Goal: Navigation & Orientation: Find specific page/section

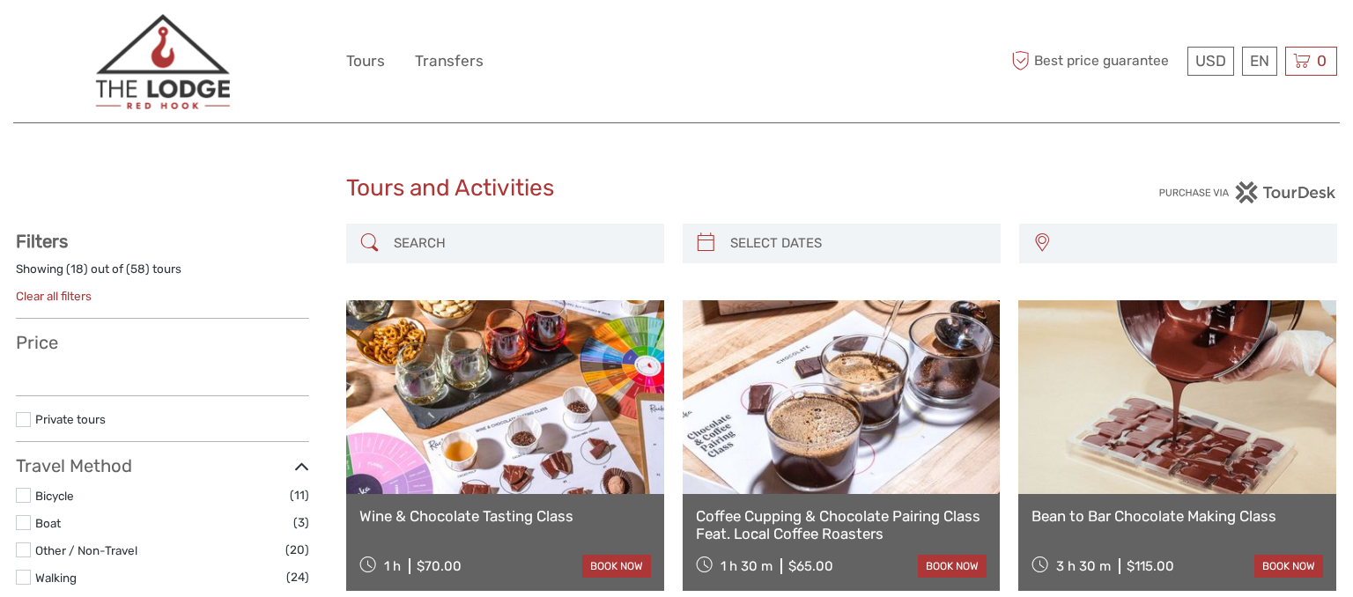
select select
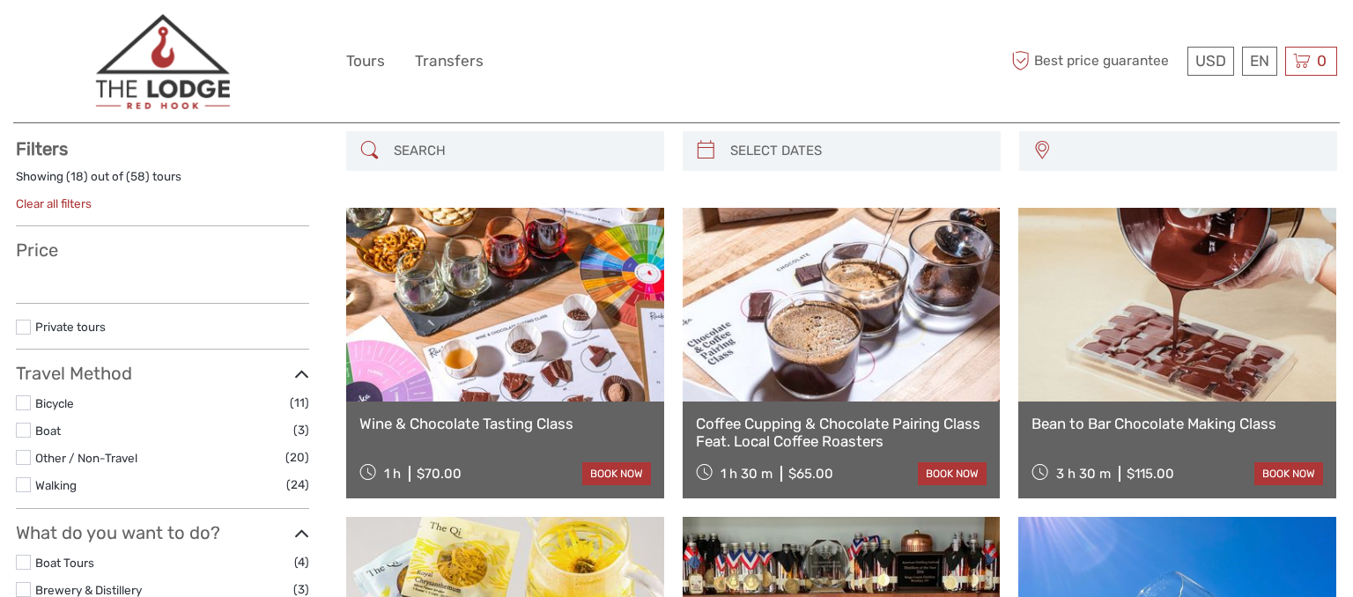
scroll to position [186, 0]
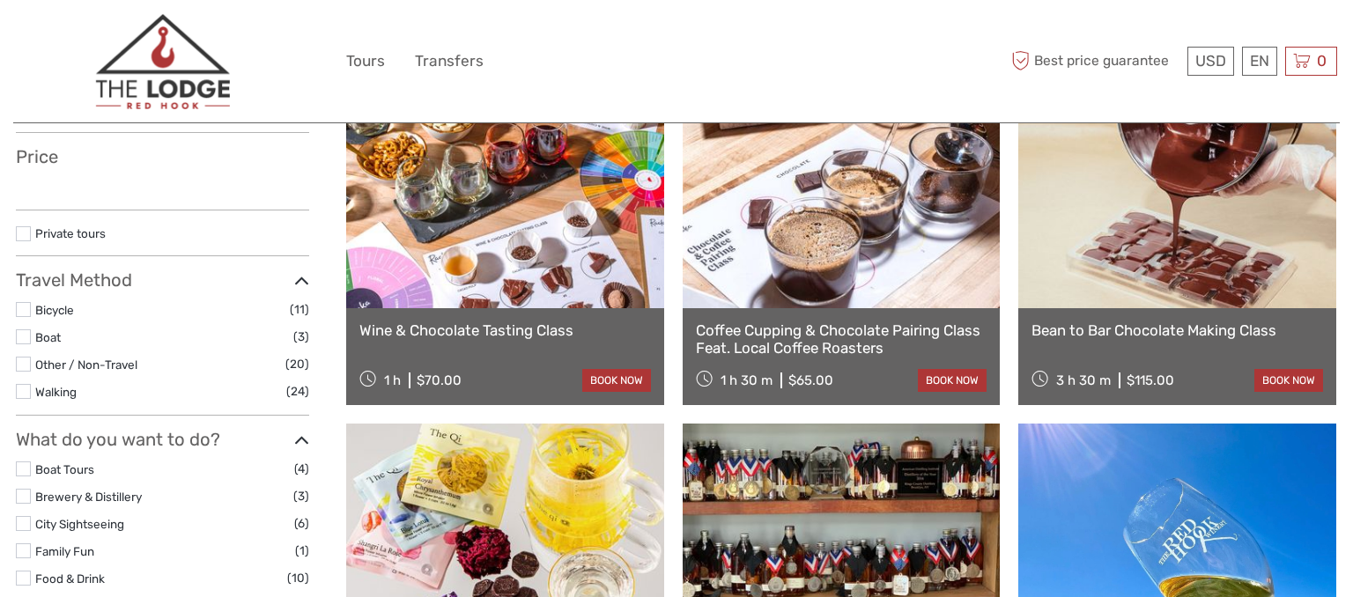
select select
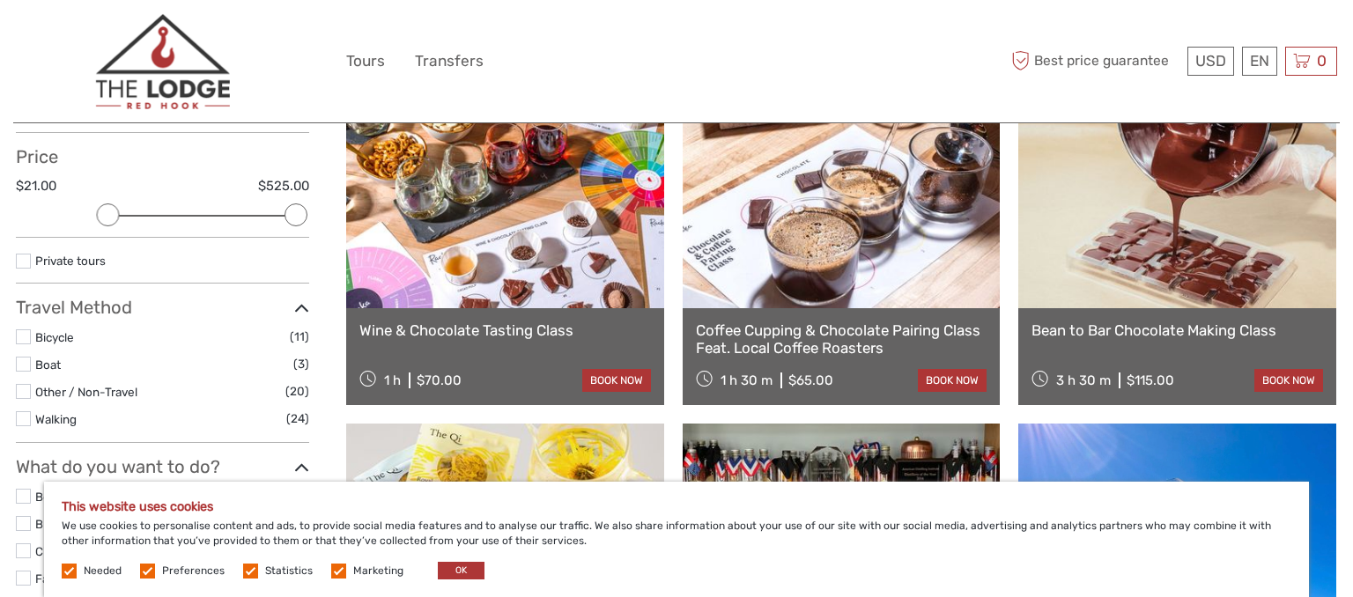
scroll to position [0, 0]
drag, startPoint x: 465, startPoint y: 565, endPoint x: 666, endPoint y: 549, distance: 201.5
click at [666, 549] on div "This website uses cookies We use cookies to personalise content and ads, to pro…" at bounding box center [676, 539] width 1265 height 115
click at [248, 572] on label at bounding box center [250, 571] width 15 height 15
click at [0, 0] on input "checkbox" at bounding box center [0, 0] width 0 height 0
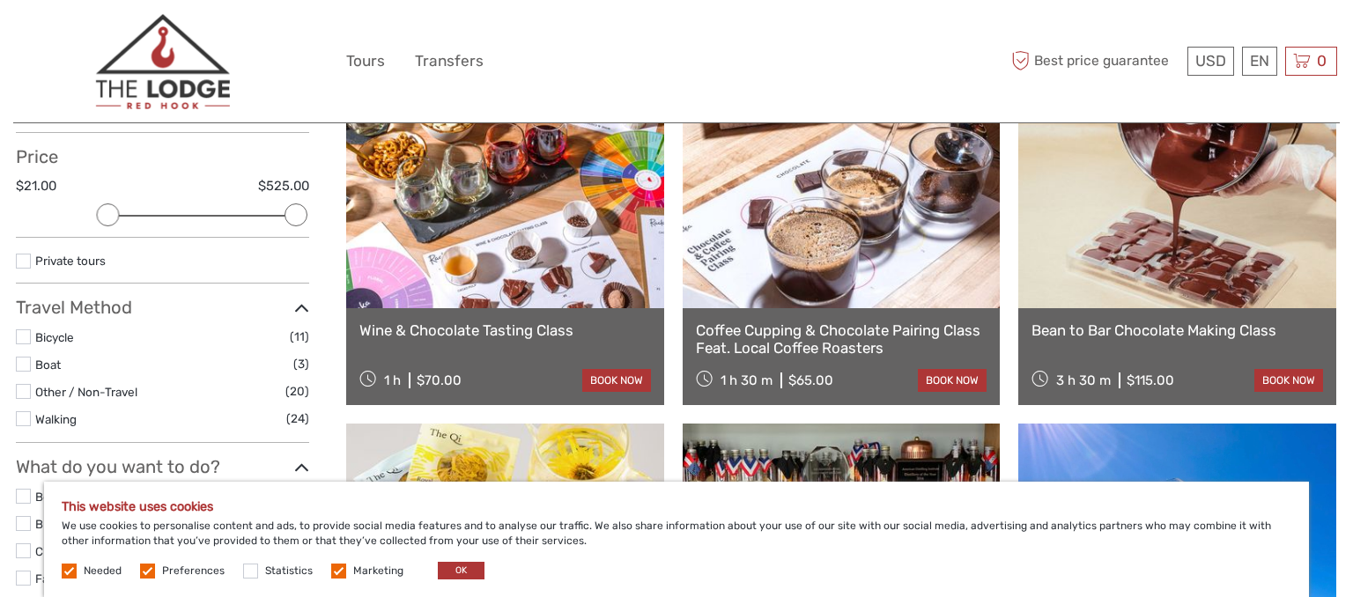
click at [343, 572] on span "Marketing" at bounding box center [368, 570] width 75 height 12
click at [331, 569] on label at bounding box center [338, 571] width 15 height 15
click at [0, 0] on input "checkbox" at bounding box center [0, 0] width 0 height 0
drag, startPoint x: 150, startPoint y: 564, endPoint x: 174, endPoint y: 568, distance: 25.0
click at [155, 565] on span "Preferences" at bounding box center [183, 570] width 87 height 12
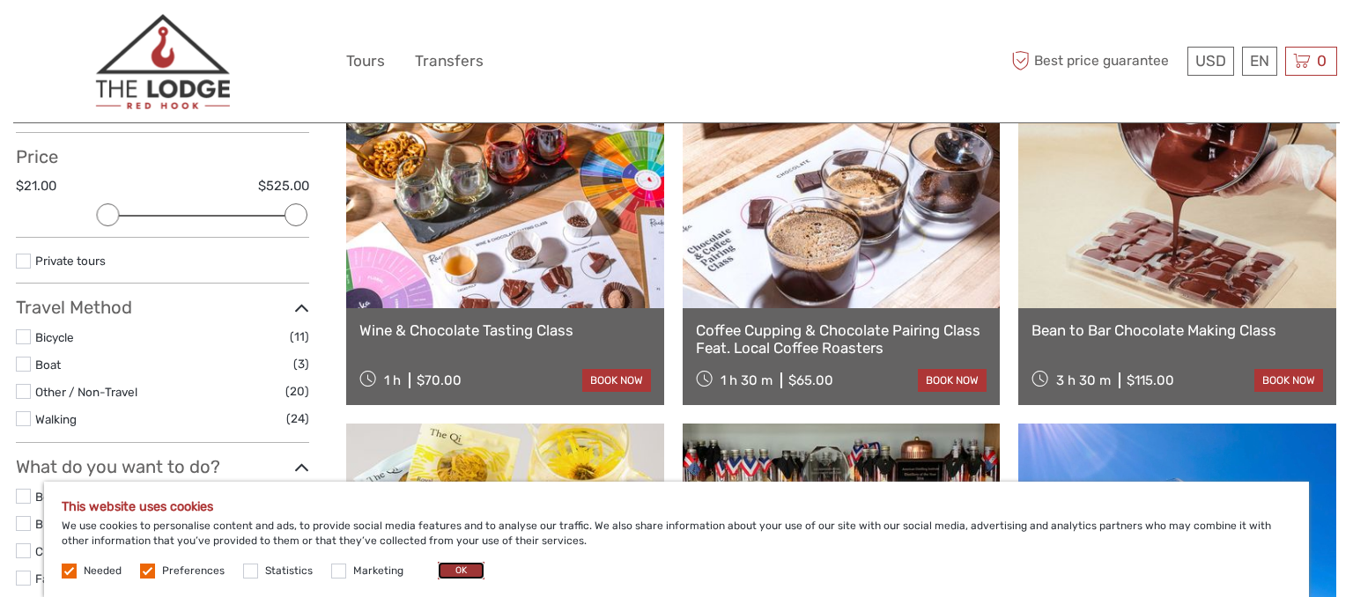
click at [438, 567] on button "OK" at bounding box center [461, 571] width 47 height 18
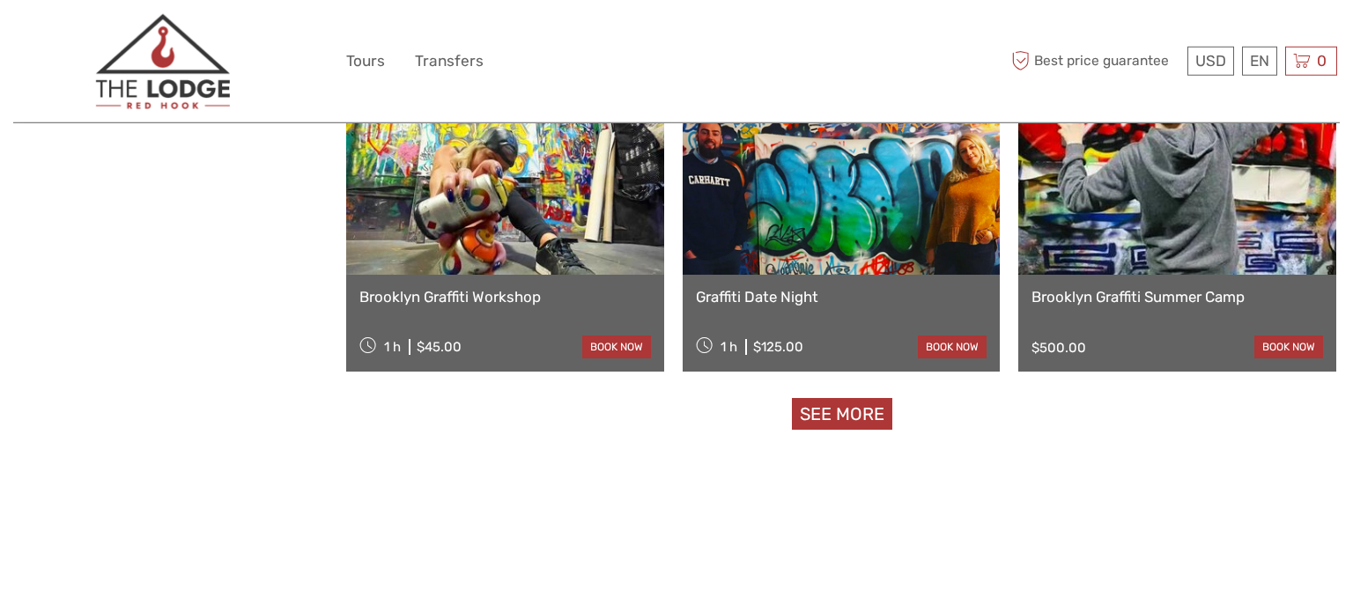
scroll to position [1767, 0]
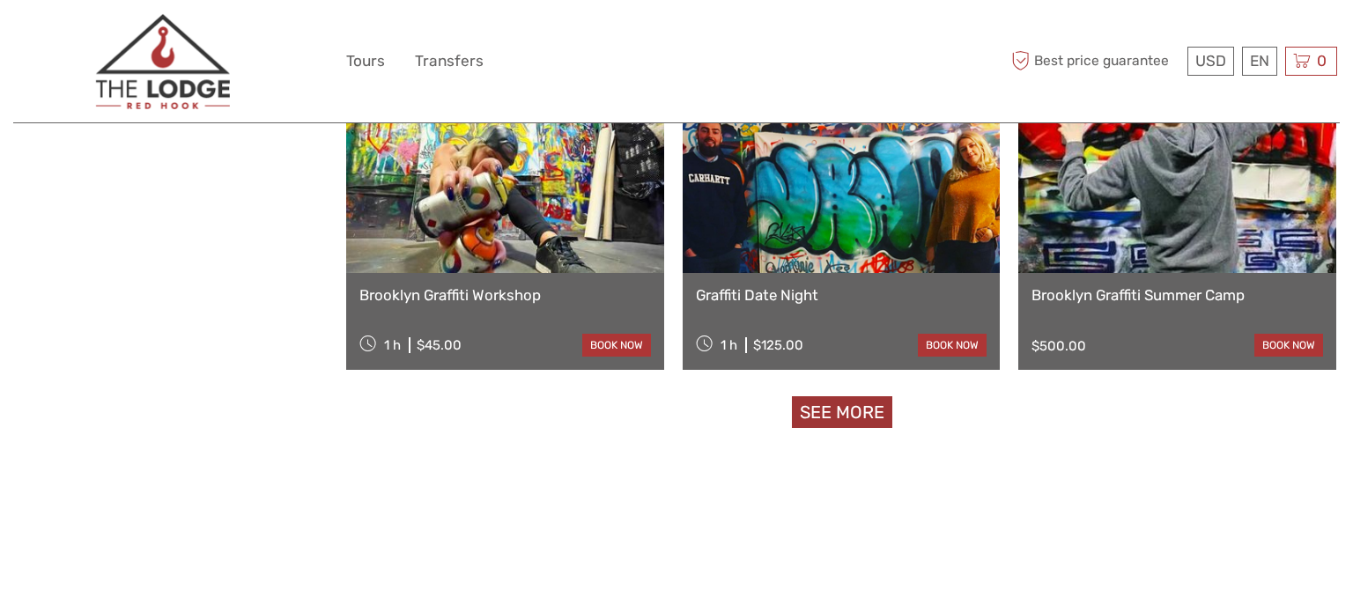
click at [832, 416] on link "See more" at bounding box center [842, 412] width 100 height 33
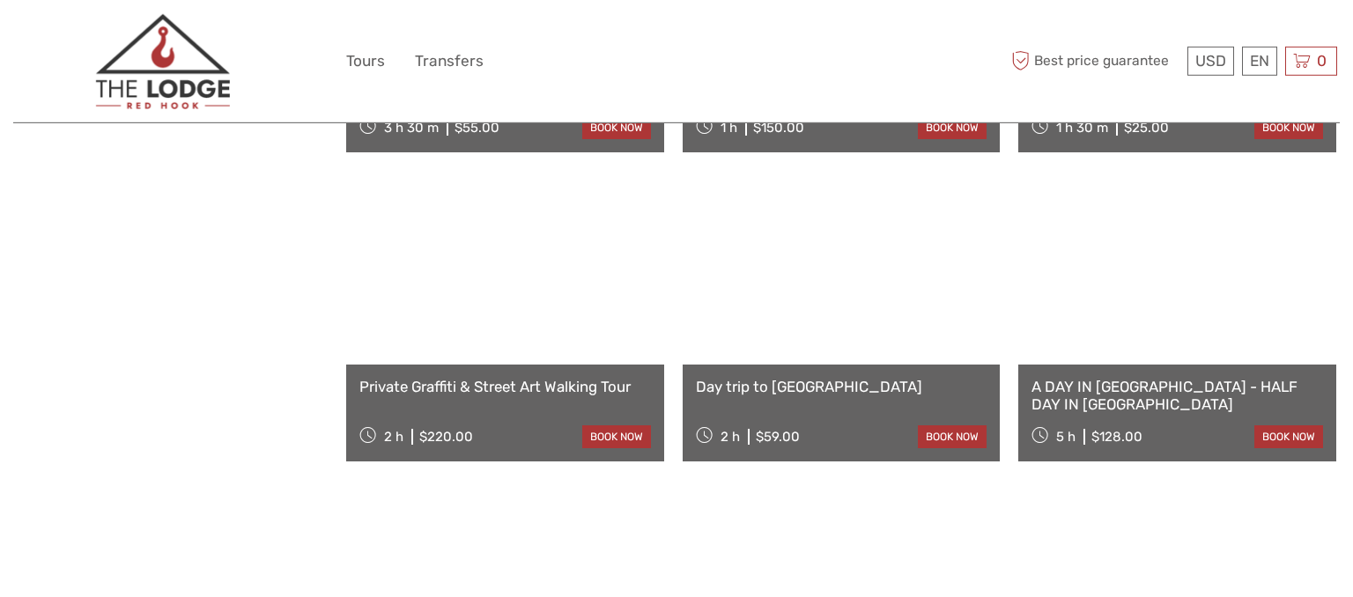
scroll to position [2603, 0]
